Goal: Task Accomplishment & Management: Manage account settings

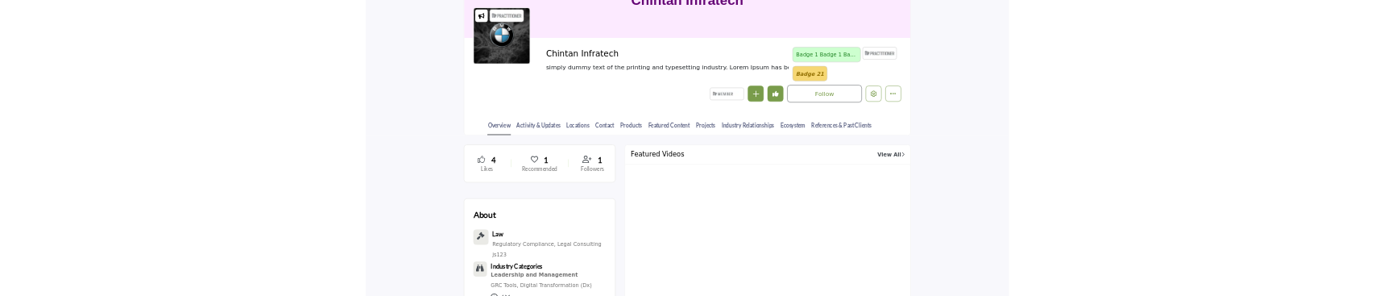
scroll to position [214, 0]
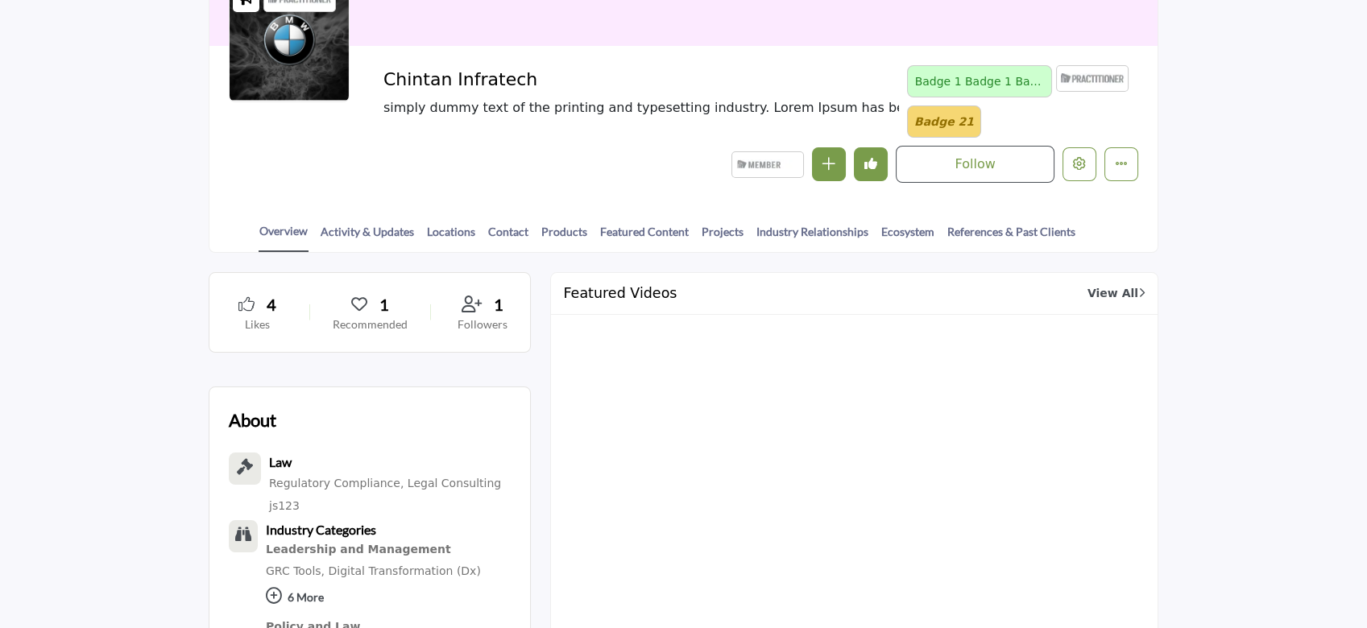
click at [0, 0] on div at bounding box center [0, 0] width 0 height 0
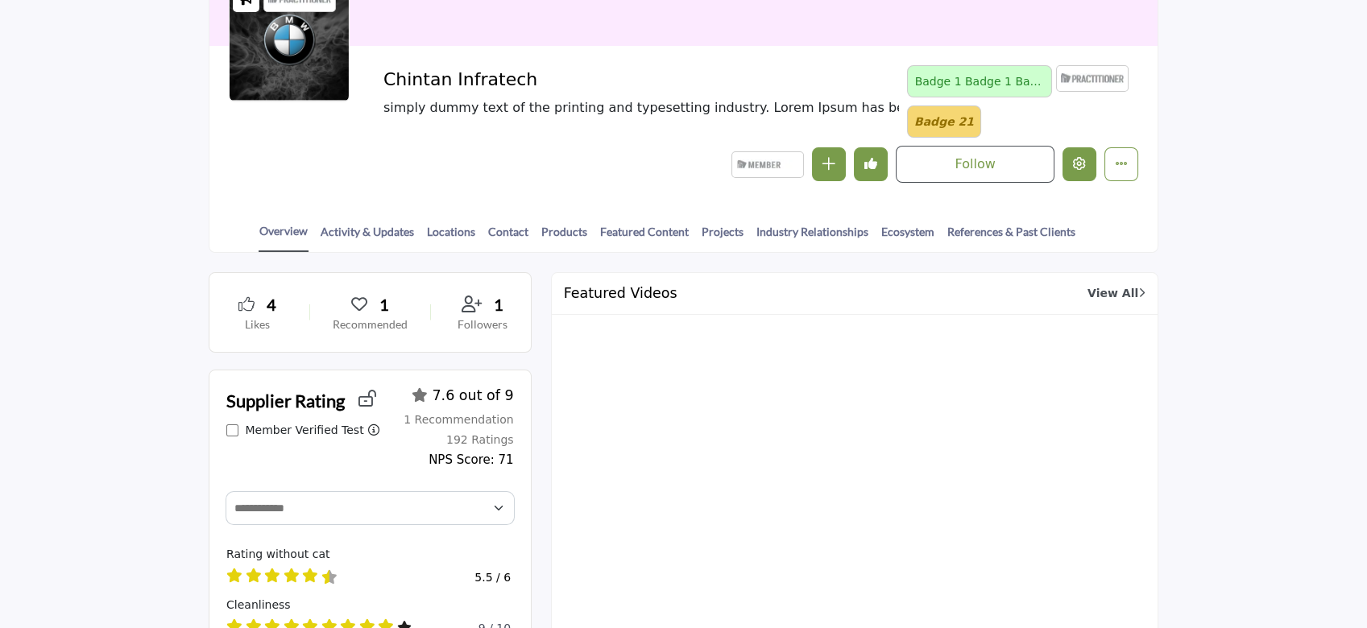
click at [1083, 172] on button "Edit company" at bounding box center [1079, 164] width 34 height 34
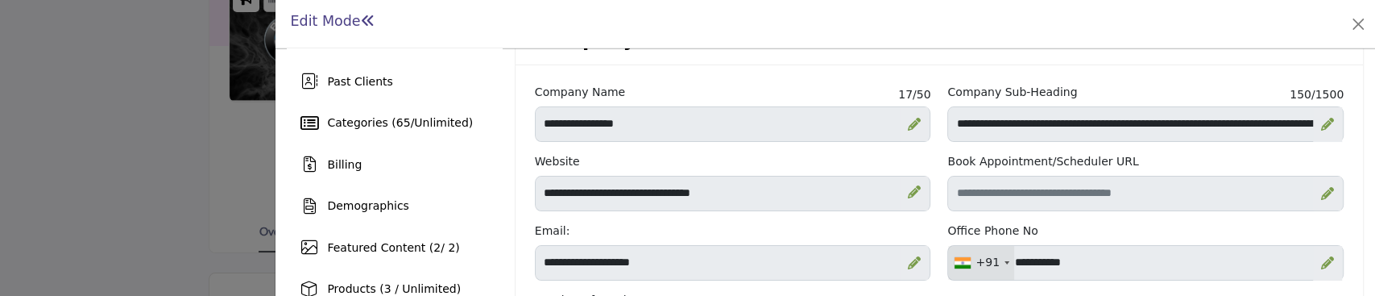
scroll to position [107, 0]
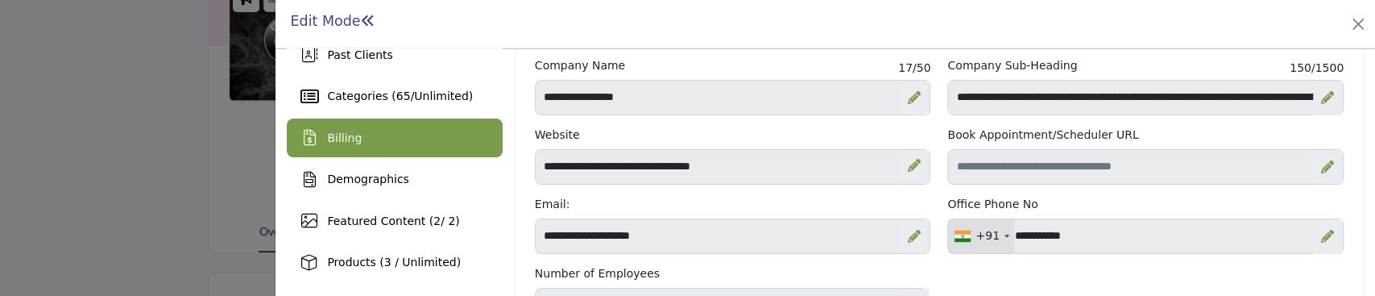
click at [343, 139] on span "Billing" at bounding box center [344, 137] width 35 height 13
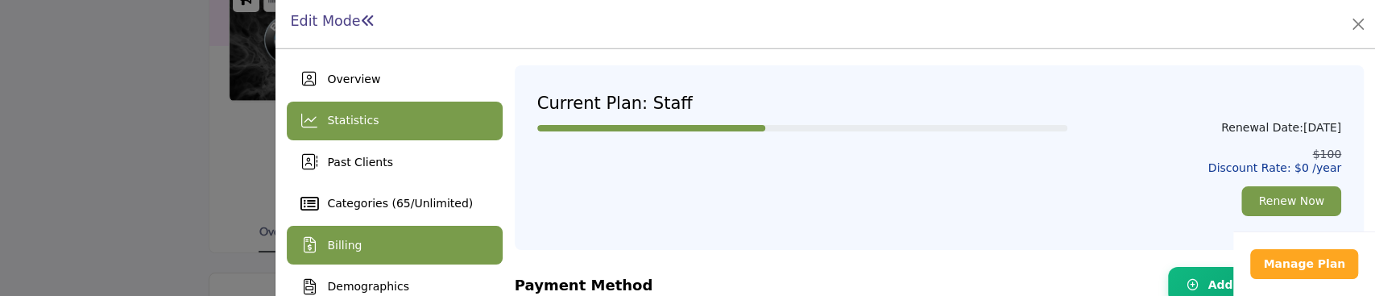
drag, startPoint x: 369, startPoint y: 126, endPoint x: 353, endPoint y: 117, distance: 18.8
click at [353, 117] on span "Statistics" at bounding box center [353, 120] width 52 height 13
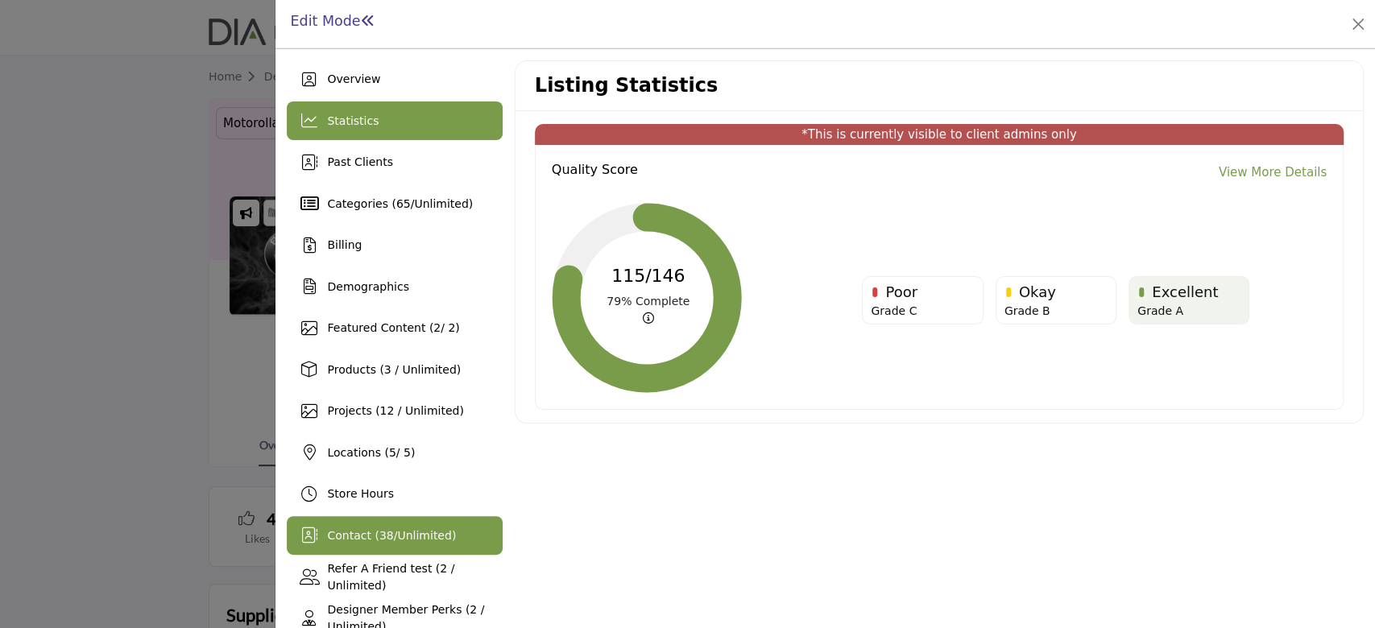
click at [397, 535] on span "Unlimited" at bounding box center [424, 535] width 54 height 13
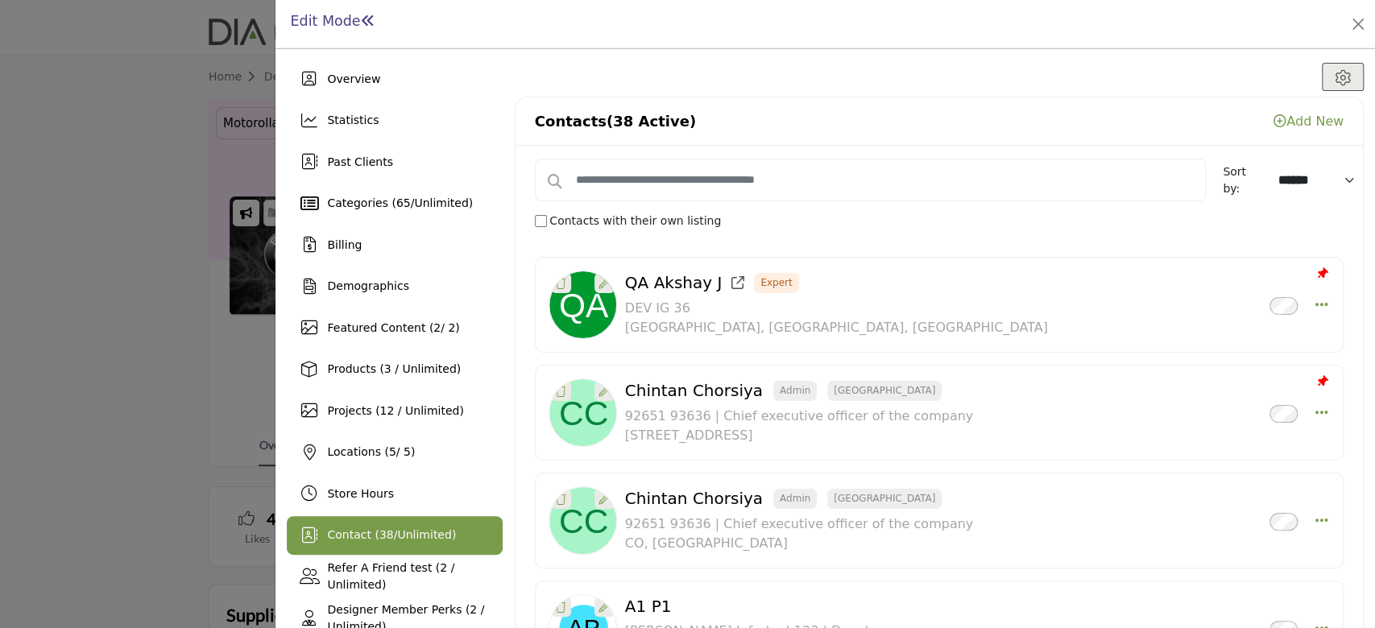
click at [19, 412] on div at bounding box center [687, 314] width 1375 height 628
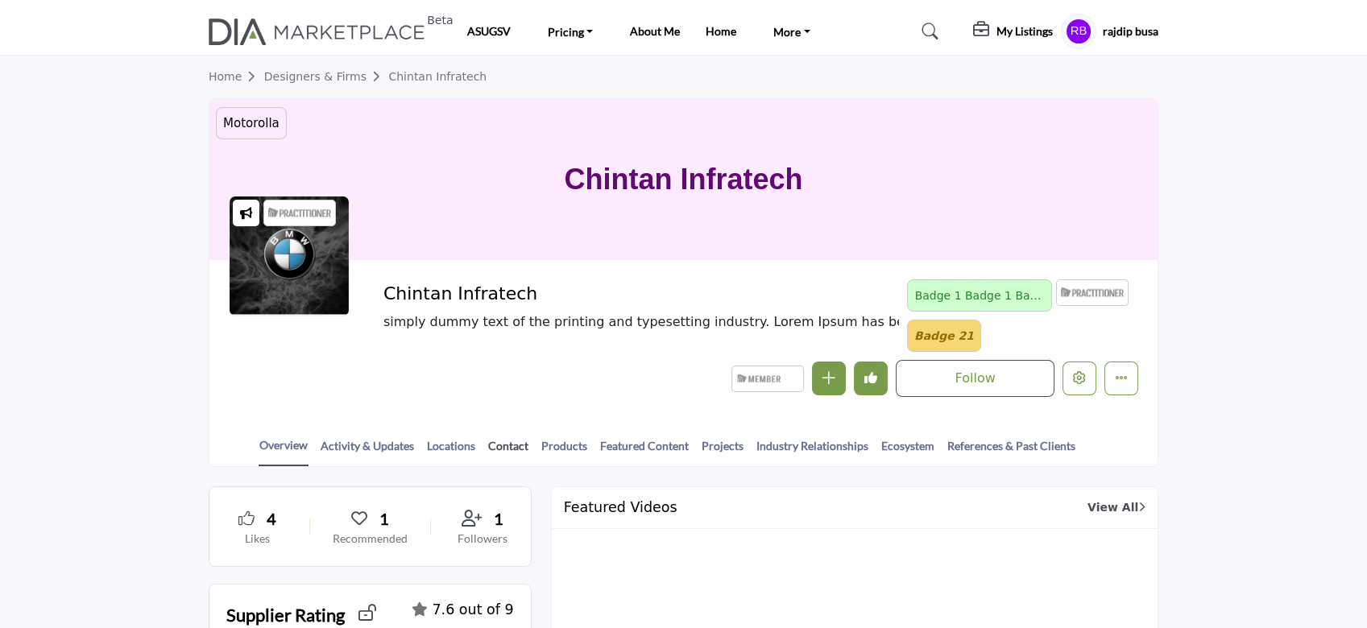
click at [510, 441] on link "Contact" at bounding box center [508, 451] width 42 height 28
click at [508, 448] on link "Contact" at bounding box center [508, 451] width 42 height 28
